Goal: Use online tool/utility: Utilize a website feature to perform a specific function

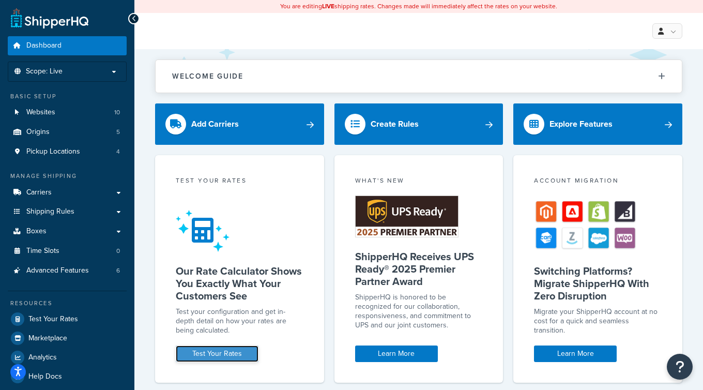
click at [224, 351] on link "Test Your Rates" at bounding box center [217, 353] width 83 height 17
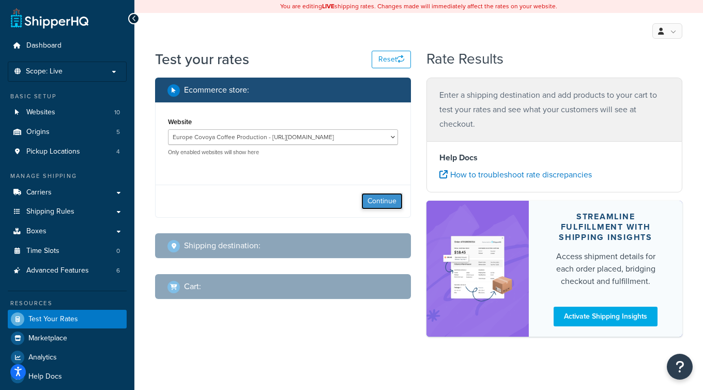
click at [378, 206] on button "Continue" at bounding box center [381, 201] width 41 height 17
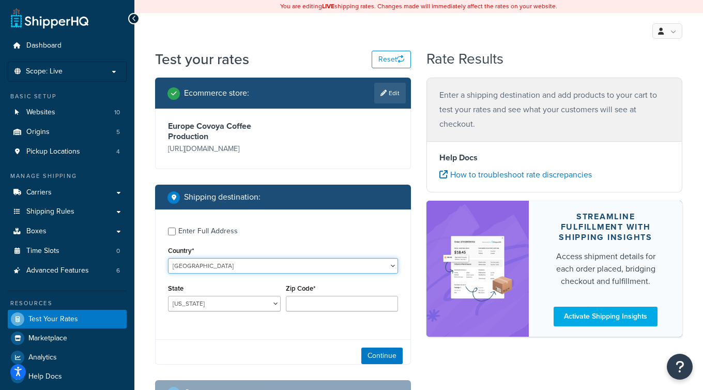
click at [241, 269] on select "[GEOGRAPHIC_DATA] [GEOGRAPHIC_DATA] [GEOGRAPHIC_DATA] [GEOGRAPHIC_DATA] [GEOGRA…" at bounding box center [283, 266] width 230 height 16
select select "ES"
click at [168, 258] on select "[GEOGRAPHIC_DATA] [GEOGRAPHIC_DATA] [GEOGRAPHIC_DATA] [GEOGRAPHIC_DATA] [GEOGRA…" at bounding box center [283, 266] width 230 height 16
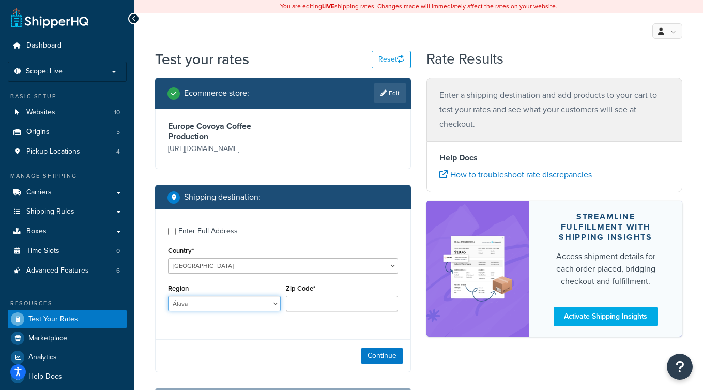
click at [214, 305] on select "Álava [GEOGRAPHIC_DATA] [GEOGRAPHIC_DATA] [GEOGRAPHIC_DATA] [GEOGRAPHIC_DATA] […" at bounding box center [224, 304] width 113 height 16
select select "SE"
click at [168, 296] on select "Álava [GEOGRAPHIC_DATA] [GEOGRAPHIC_DATA] [GEOGRAPHIC_DATA] [GEOGRAPHIC_DATA] […" at bounding box center [224, 304] width 113 height 16
click at [338, 305] on input "Zip Code*" at bounding box center [342, 304] width 113 height 16
paste input "41703"
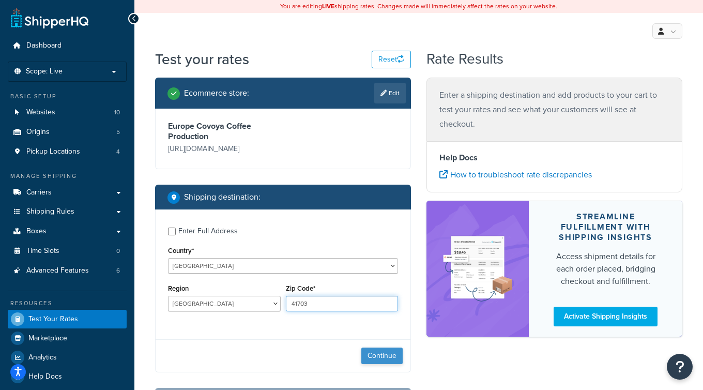
type input "41703"
click at [383, 360] on button "Continue" at bounding box center [381, 356] width 41 height 17
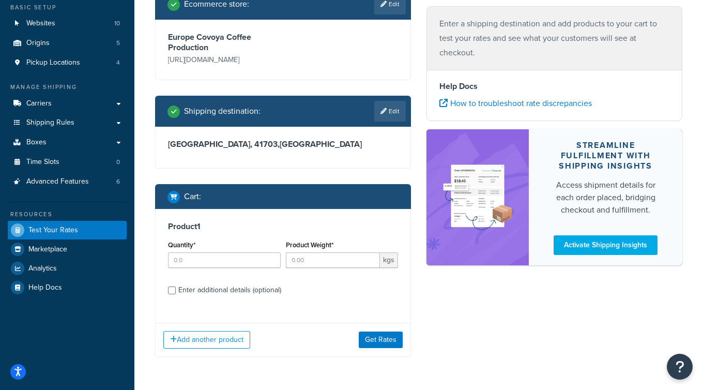
scroll to position [114, 0]
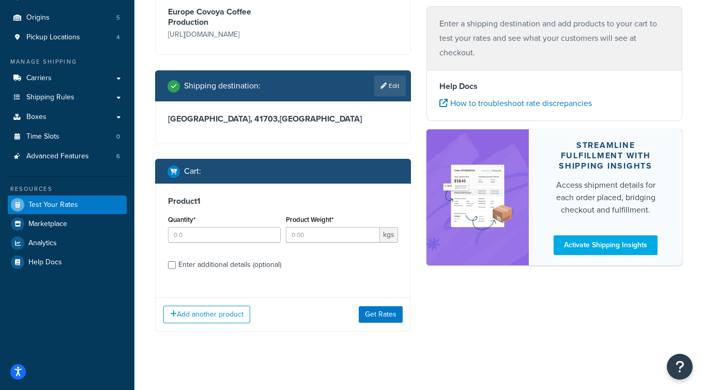
click at [218, 226] on div "Quantity*" at bounding box center [224, 228] width 113 height 30
click at [218, 236] on input "Quantity*" at bounding box center [224, 235] width 113 height 16
type input "25"
click at [329, 237] on input "Product Weight*" at bounding box center [333, 235] width 95 height 16
type input "69"
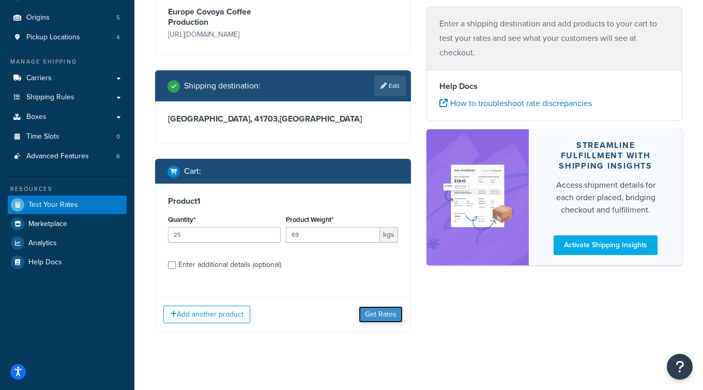
click at [385, 313] on button "Get Rates" at bounding box center [381, 314] width 44 height 17
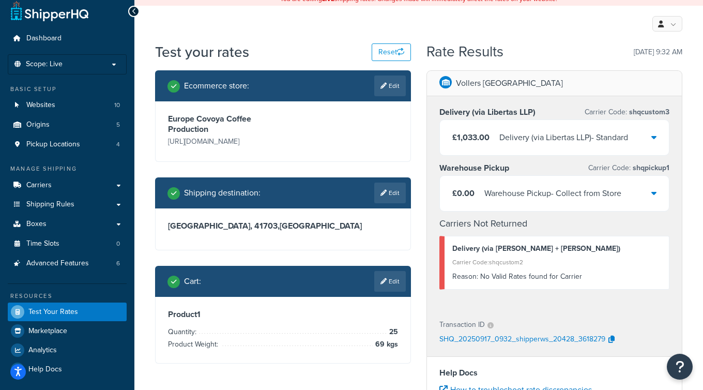
scroll to position [6, 0]
